Goal: Task Accomplishment & Management: Complete application form

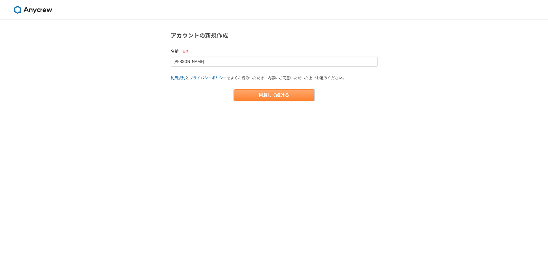
click at [255, 95] on button "同意して続ける" at bounding box center [274, 94] width 80 height 11
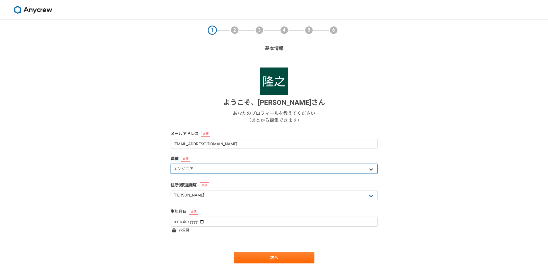
click at [232, 173] on select "エンジニア デザイナー ライター 営業 マーケティング 企画・事業開発 バックオフィス その他" at bounding box center [273, 169] width 207 height 10
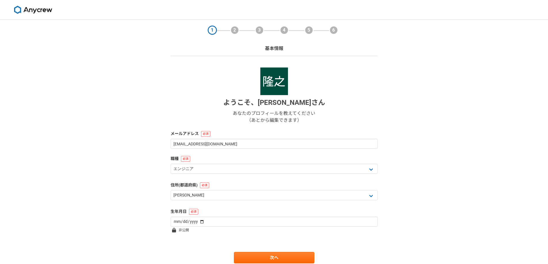
click at [119, 173] on div "1 2 3 4 5 6 基本情報 ようこそ、 佐藤隆之 さん あなたのプロフィールを教えてください （あとから編集できます） メールアドレス tsato.sy…" at bounding box center [274, 153] width 548 height 267
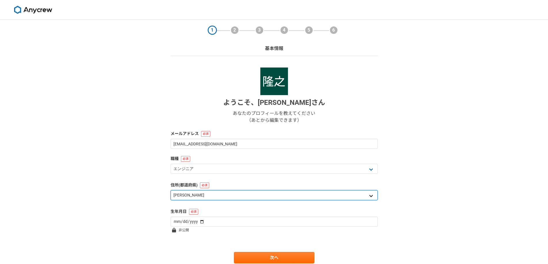
click at [222, 198] on select "北海道 青森県 岩手県 宮城県 秋田県 山形県 福島県 茨城県 栃木県 群馬県 埼玉県 千葉県 東京都 神奈川県 新潟県 富山県 石川県 福井県 山梨県 長野…" at bounding box center [273, 195] width 207 height 10
select select "14"
click at [170, 190] on select "北海道 青森県 岩手県 宮城県 秋田県 山形県 福島県 茨城県 栃木県 群馬県 埼玉県 千葉県 東京都 神奈川県 新潟県 富山県 石川県 福井県 山梨県 長野…" at bounding box center [273, 195] width 207 height 10
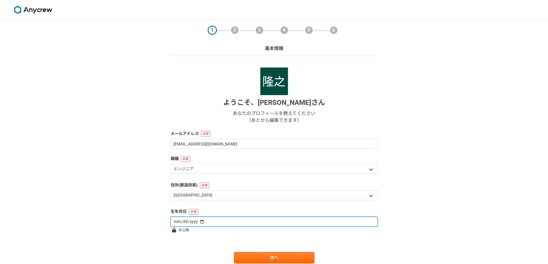
click at [197, 223] on input "date" at bounding box center [273, 222] width 207 height 10
type input "1995-11-24"
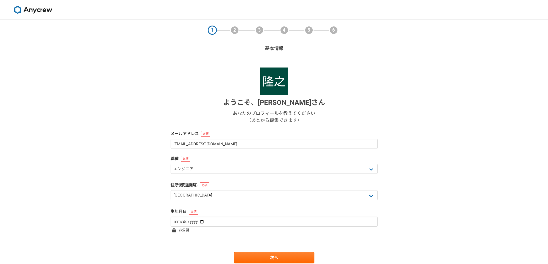
click at [157, 194] on div "1 2 3 4 5 6 基本情報 ようこそ、 佐藤隆之 さん あなたのプロフィールを教えてください （あとから編集できます） メールアドレス tsato.sy…" at bounding box center [274, 153] width 548 height 267
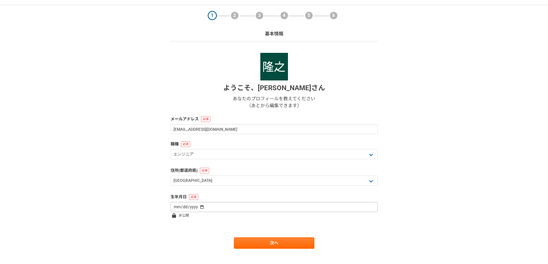
scroll to position [22, 0]
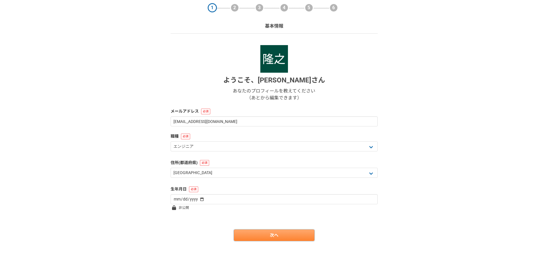
click at [256, 238] on link "次へ" at bounding box center [274, 235] width 80 height 11
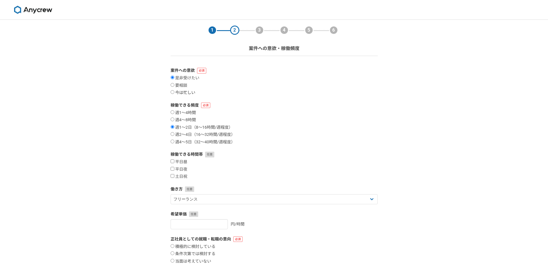
click at [181, 95] on label "今は忙しい" at bounding box center [182, 92] width 25 height 5
click at [174, 94] on input "今は忙しい" at bounding box center [172, 92] width 4 height 4
radio input "true"
click at [190, 111] on label "週1〜4時間" at bounding box center [182, 112] width 25 height 5
click at [174, 111] on input "週1〜4時間" at bounding box center [172, 112] width 4 height 4
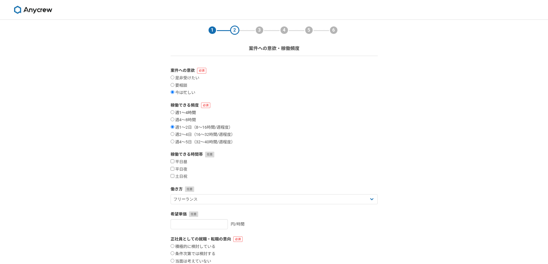
radio input "true"
click at [210, 126] on label "週1〜2日（8〜16時間/週程度）" at bounding box center [201, 127] width 62 height 5
click at [174, 126] on input "週1〜2日（8〜16時間/週程度）" at bounding box center [172, 127] width 4 height 4
radio input "true"
click at [179, 165] on div "平日昼 平日夜 土日祝" at bounding box center [273, 170] width 207 height 20
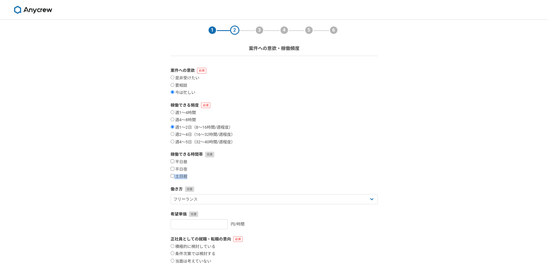
click at [228, 172] on div "平日昼 平日夜 土日祝" at bounding box center [273, 170] width 207 height 20
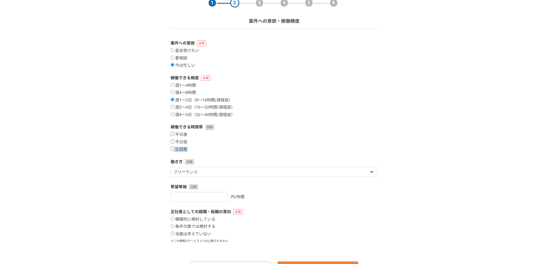
scroll to position [59, 0]
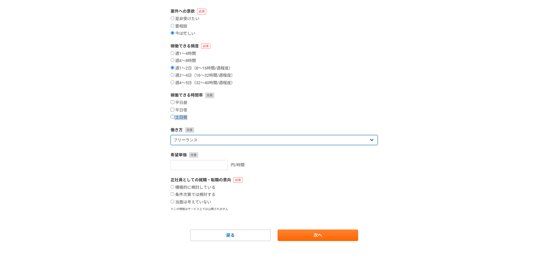
click at [220, 141] on select "フリーランス 副業 その他" at bounding box center [273, 140] width 207 height 10
select select "sidejob"
click at [170, 135] on select "フリーランス 副業 その他" at bounding box center [273, 140] width 207 height 10
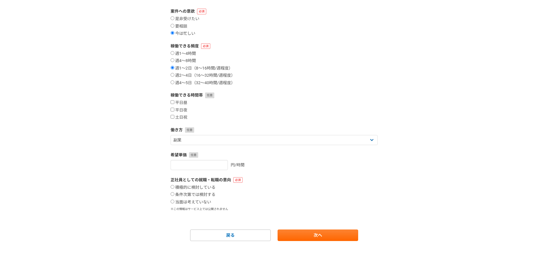
click at [199, 205] on div "正社員としての就職・転職の意向 積極的に検討している 条件次第では検討する 当面は考えていない ※この情報はサービス上では公開されません" at bounding box center [273, 194] width 207 height 34
click at [199, 202] on label "当面は考えていない" at bounding box center [190, 202] width 41 height 5
click at [174, 202] on input "当面は考えていない" at bounding box center [172, 202] width 4 height 4
radio input "true"
click at [302, 233] on link "次へ" at bounding box center [317, 235] width 80 height 11
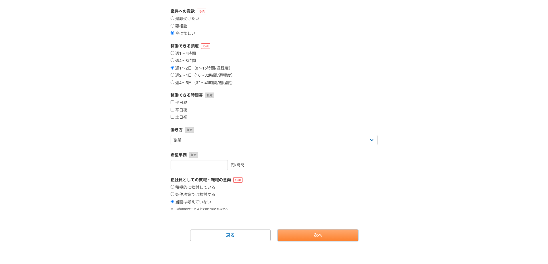
select select
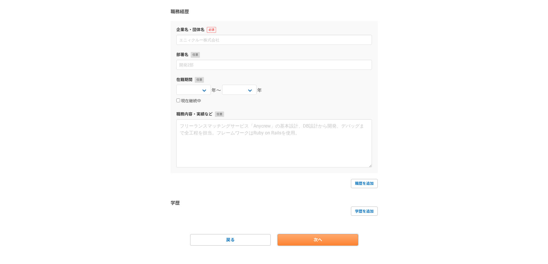
scroll to position [0, 0]
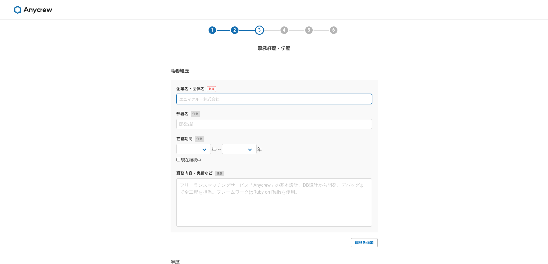
click at [247, 101] on input at bounding box center [273, 99] width 195 height 10
click at [224, 100] on input at bounding box center [273, 99] width 195 height 10
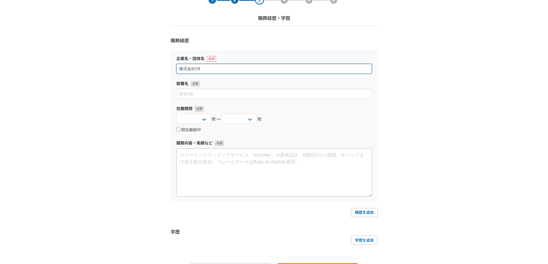
scroll to position [64, 0]
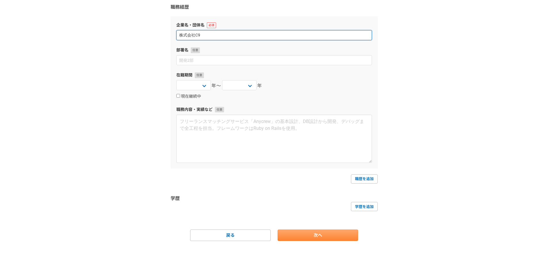
type input "株式会社C9"
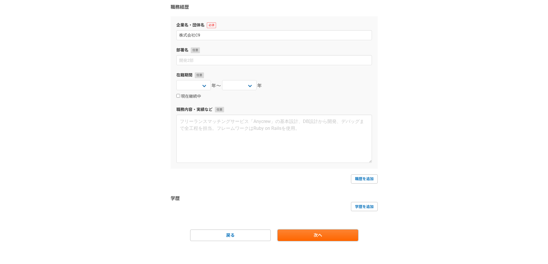
click at [309, 233] on link "次へ" at bounding box center [317, 235] width 80 height 11
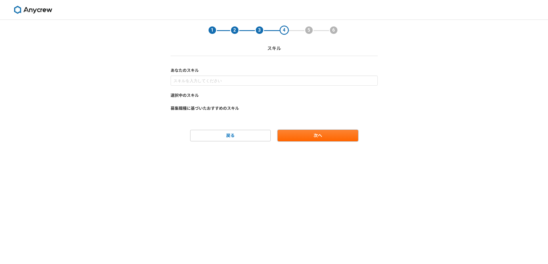
scroll to position [0, 0]
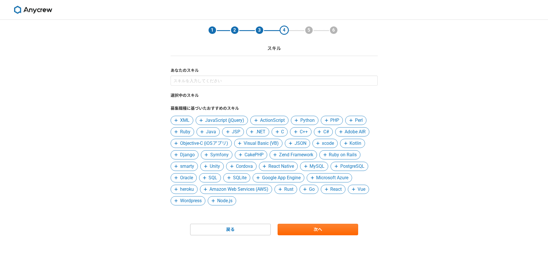
click at [204, 132] on span at bounding box center [202, 131] width 7 height 7
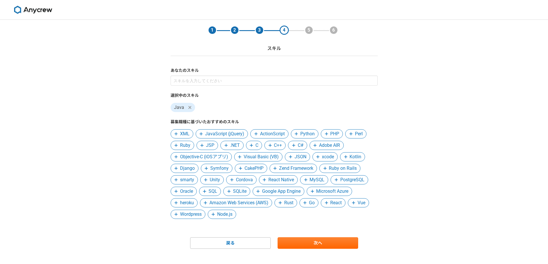
click at [223, 134] on span "JavaScript (jQuery)" at bounding box center [224, 133] width 39 height 7
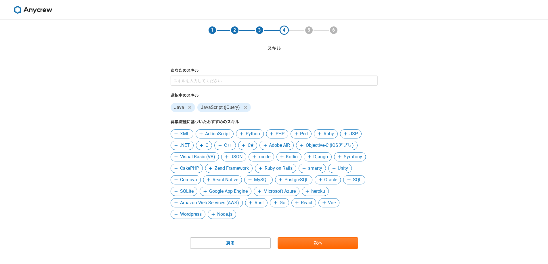
click at [287, 180] on span "PostgreSQL" at bounding box center [296, 179] width 24 height 7
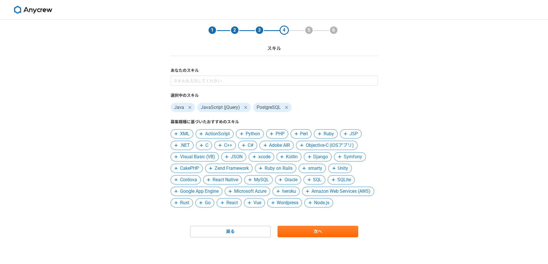
click at [284, 180] on span at bounding box center [280, 179] width 7 height 7
click at [252, 195] on span "Microsoft Azure" at bounding box center [250, 191] width 32 height 7
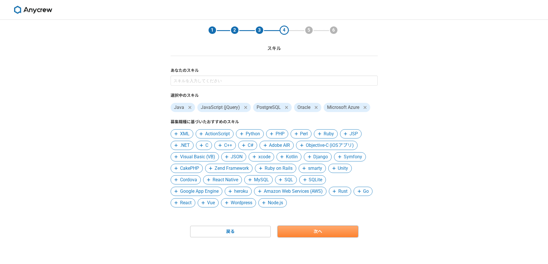
click at [300, 227] on link "次へ" at bounding box center [317, 231] width 80 height 11
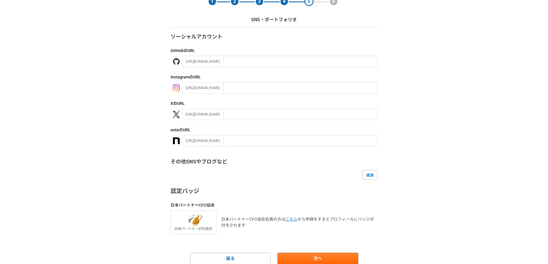
scroll to position [52, 0]
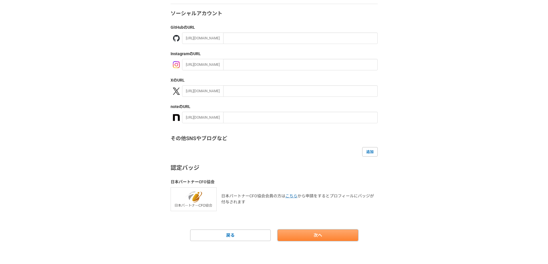
click at [313, 234] on link "次へ" at bounding box center [317, 235] width 80 height 11
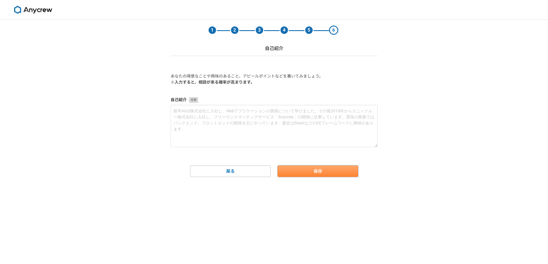
click at [294, 174] on button "保存" at bounding box center [317, 171] width 80 height 11
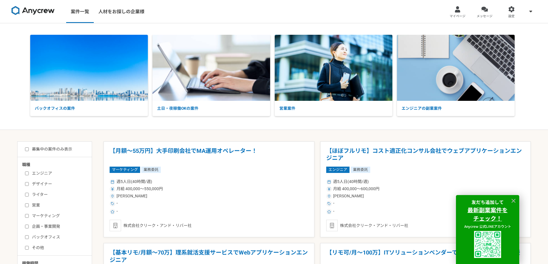
click at [89, 124] on div "バックオフィスの案件 土日・夜稼働OKの案件 営業案件 エンジニアの副業案件" at bounding box center [274, 76] width 548 height 107
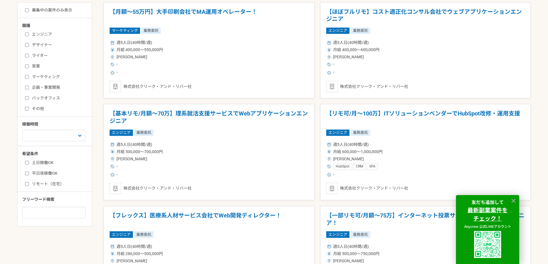
scroll to position [86, 0]
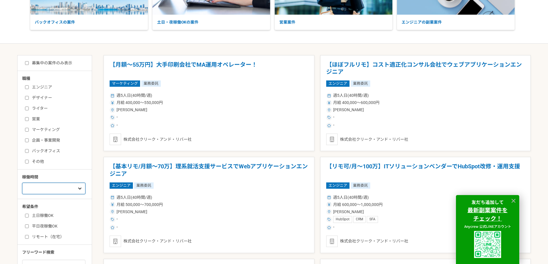
click at [72, 191] on select "週1人日（8時間）以下 週2人日（16時間）以下 週3人日（24時間）以下 週4人日（32時間）以下 週5人日（40時間）以下" at bounding box center [53, 188] width 63 height 11
select select "2"
click at [22, 183] on select "週1人日（8時間）以下 週2人日（16時間）以下 週3人日（24時間）以下 週4人日（32時間）以下 週5人日（40時間）以下" at bounding box center [53, 188] width 63 height 11
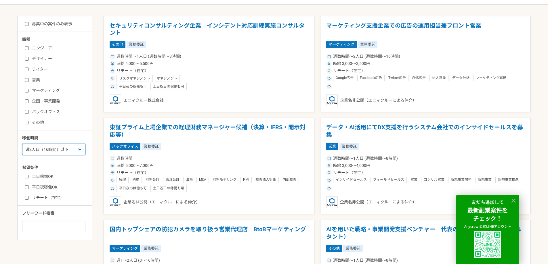
scroll to position [115, 0]
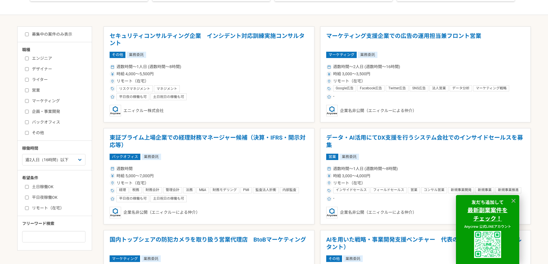
click at [33, 57] on label "エンジニア" at bounding box center [58, 58] width 66 height 6
click at [29, 57] on input "エンジニア" at bounding box center [27, 59] width 4 height 4
checkbox input "true"
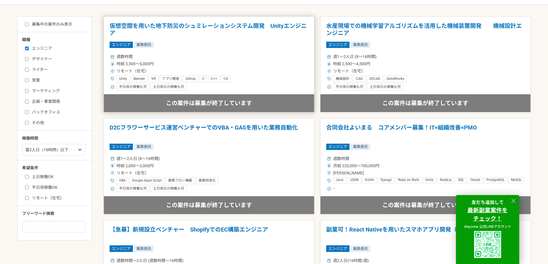
scroll to position [115, 0]
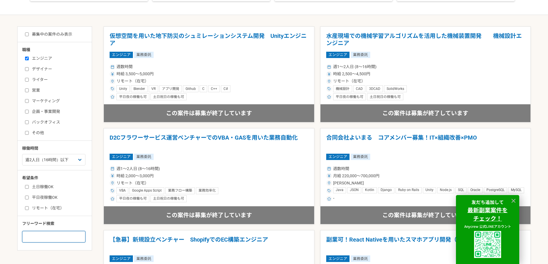
click at [33, 237] on input at bounding box center [53, 236] width 63 height 11
type input "Java"
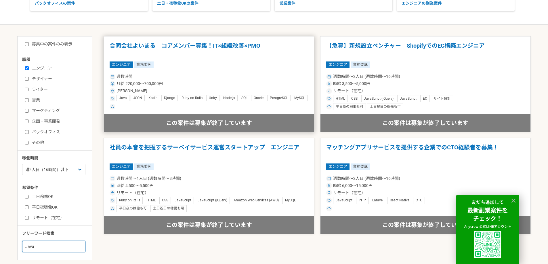
scroll to position [105, 0]
drag, startPoint x: 48, startPoint y: 245, endPoint x: -29, endPoint y: 241, distance: 76.8
click at [0, 240] on html "案件一覧 人材をお探しの企業様 マイページ メッセージ 設定 バックオフィスの案件 土日・夜稼働OKの案件 営業案件 エンジニアの副業案件 募集中の案件のみ表…" at bounding box center [274, 108] width 548 height 427
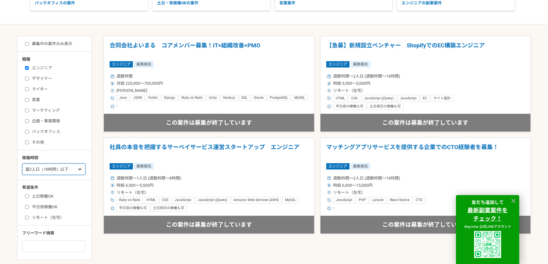
click at [68, 167] on select "週1人日（8時間）以下 週2人日（16時間）以下 週3人日（24時間）以下 週4人日（32時間）以下 週5人日（40時間）以下" at bounding box center [53, 169] width 63 height 11
click at [22, 164] on select "週1人日（8時間）以下 週2人日（16時間）以下 週3人日（24時間）以下 週4人日（32時間）以下 週5人日（40時間）以下" at bounding box center [53, 169] width 63 height 11
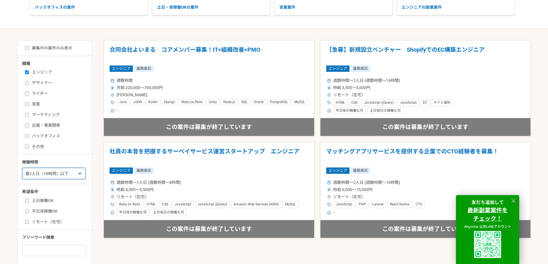
scroll to position [163, 0]
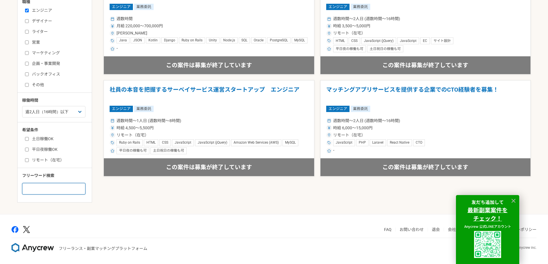
click at [40, 188] on input at bounding box center [53, 188] width 63 height 11
click at [33, 159] on label "リモート（在宅）" at bounding box center [58, 160] width 66 height 6
click at [29, 159] on input "リモート（在宅）" at bounding box center [27, 160] width 4 height 4
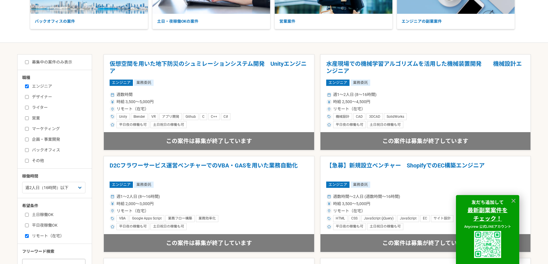
scroll to position [172, 0]
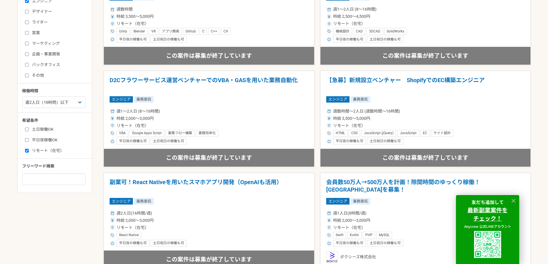
click at [34, 151] on label "リモート（在宅）" at bounding box center [58, 151] width 66 height 6
click at [29, 151] on input "リモート（在宅）" at bounding box center [27, 151] width 4 height 4
checkbox input "false"
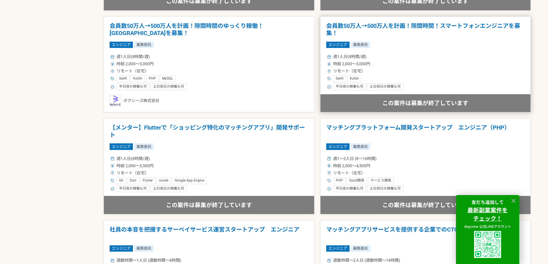
scroll to position [374, 0]
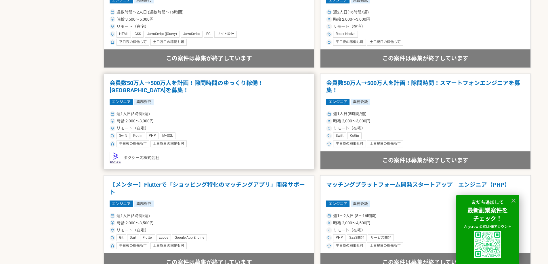
click at [287, 91] on h1 "会員数50万人→500万人を計画！隙間時間のゆっくり稼働！[GEOGRAPHIC_DATA]を募集！" at bounding box center [209, 87] width 199 height 15
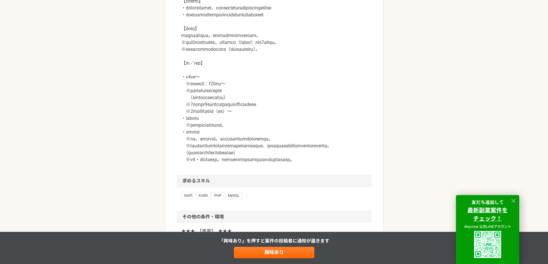
scroll to position [517, 0]
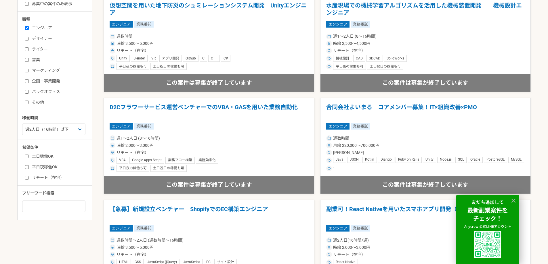
scroll to position [115, 0]
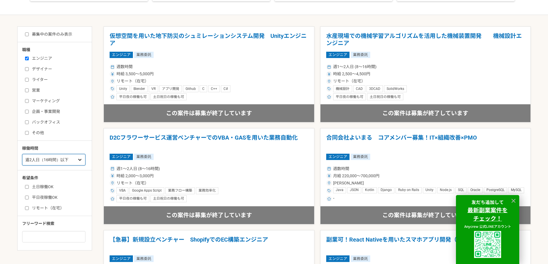
click at [67, 162] on select "週1人日（8時間）以下 週2人日（16時間）以下 週3人日（24時間）以下 週4人日（32時間）以下 週5人日（40時間）以下" at bounding box center [53, 159] width 63 height 11
select select "nop"
click at [22, 154] on select "週1人日（8時間）以下 週2人日（16時間）以下 週3人日（24時間）以下 週4人日（32時間）以下 週5人日（40時間）以下" at bounding box center [53, 159] width 63 height 11
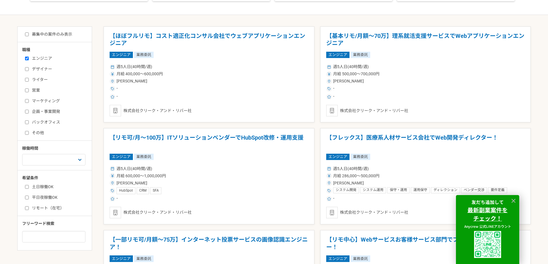
click at [58, 172] on div "職種 エンジニア デザイナー ライター 営業 マーケティング 企画・事業開発 バックオフィス その他 稼働時間 週1人日（8時間）以下 週2人日（16時間）以…" at bounding box center [55, 145] width 74 height 196
click at [56, 236] on input at bounding box center [53, 236] width 63 height 11
type input "Java"
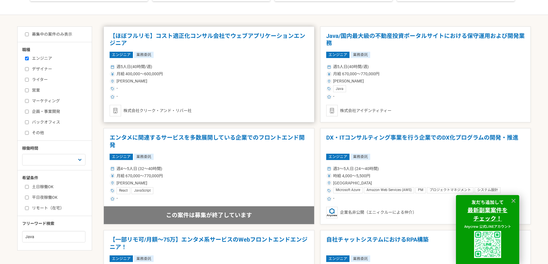
click at [204, 112] on div "株式会社クリーク・アンド・リバー社" at bounding box center [209, 110] width 199 height 11
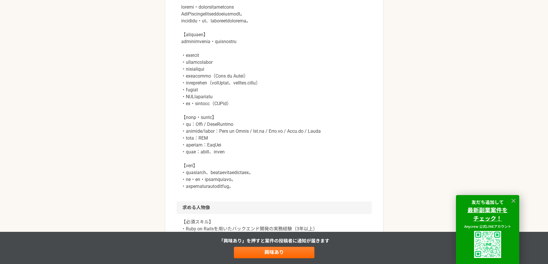
scroll to position [259, 0]
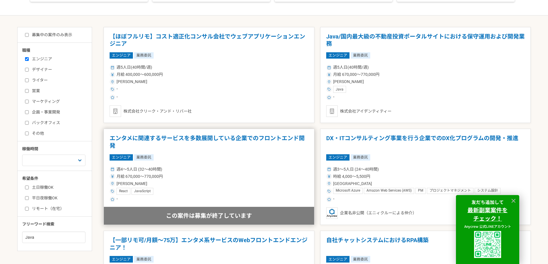
scroll to position [86, 0]
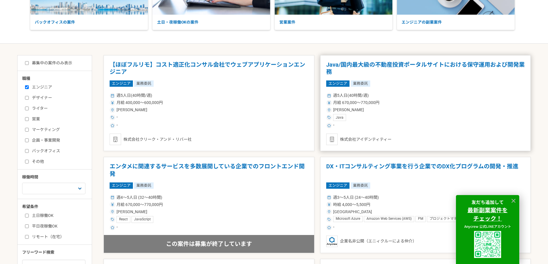
click at [372, 118] on div "Java" at bounding box center [425, 117] width 199 height 7
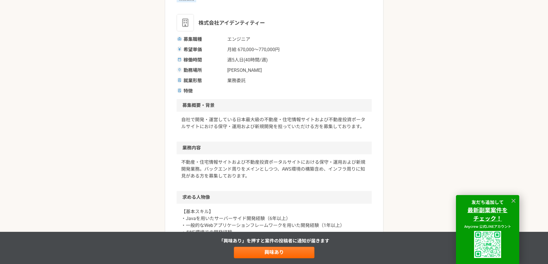
scroll to position [144, 0]
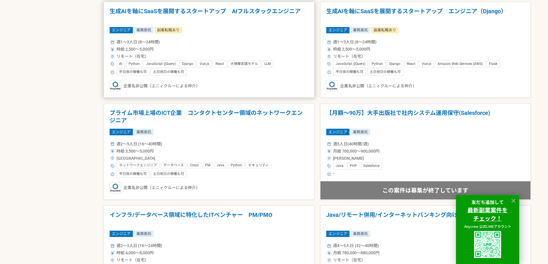
scroll to position [489, 0]
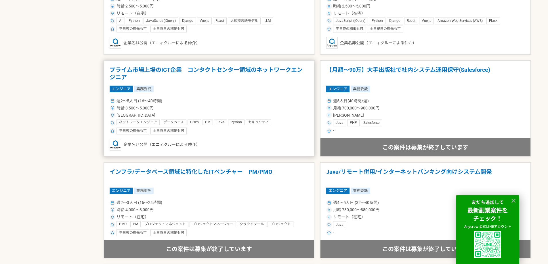
click at [252, 103] on div "週2〜5人日 (16〜40時間)" at bounding box center [209, 101] width 199 height 6
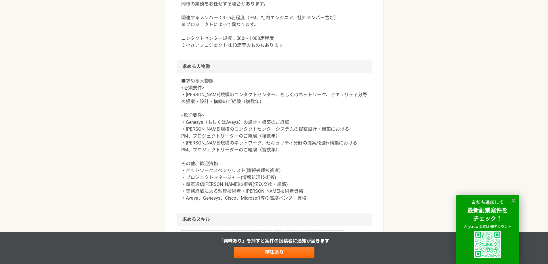
scroll to position [374, 0]
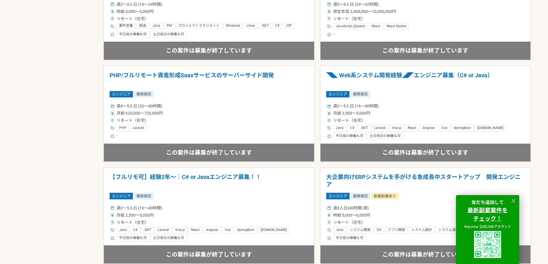
scroll to position [987, 0]
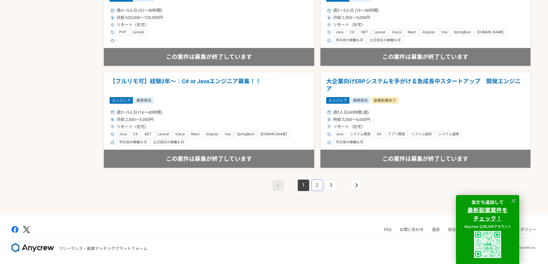
click at [318, 187] on link "2" at bounding box center [316, 185] width 11 height 11
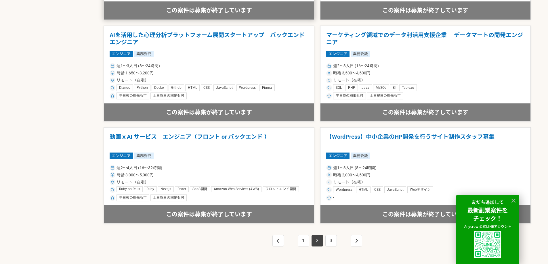
scroll to position [987, 0]
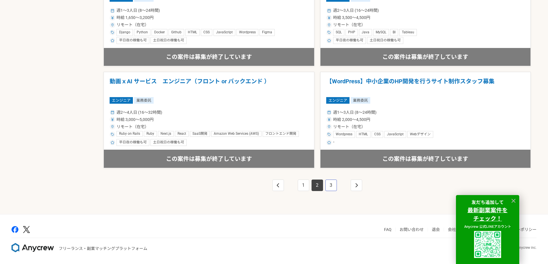
click at [333, 188] on link "3" at bounding box center [330, 185] width 11 height 11
